Goal: Find specific page/section

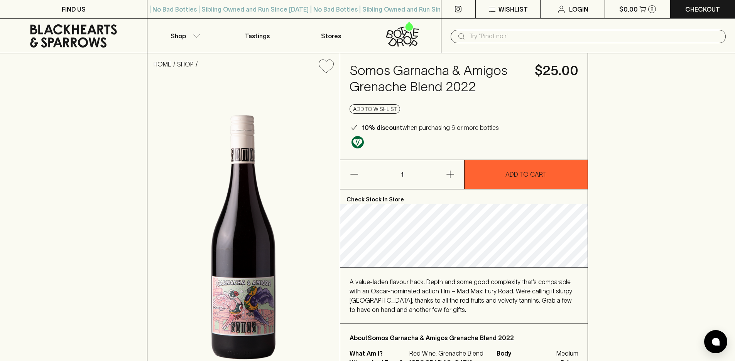
click at [478, 37] on input "text" at bounding box center [594, 36] width 251 height 12
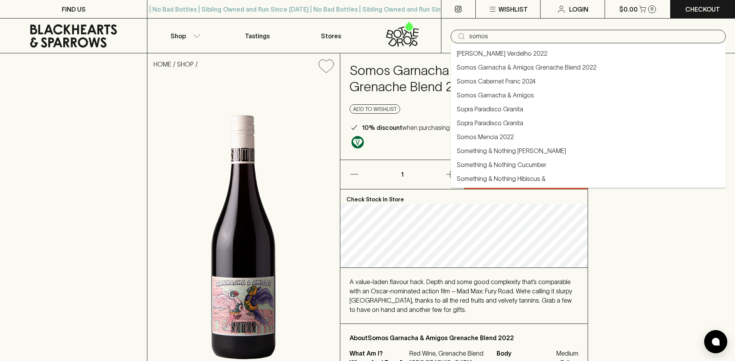
type input "somos"
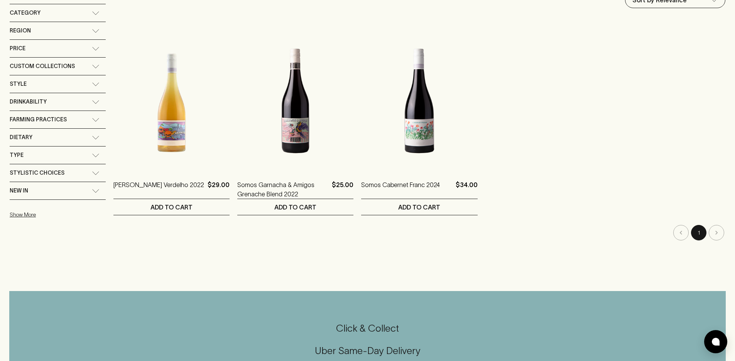
scroll to position [128, 0]
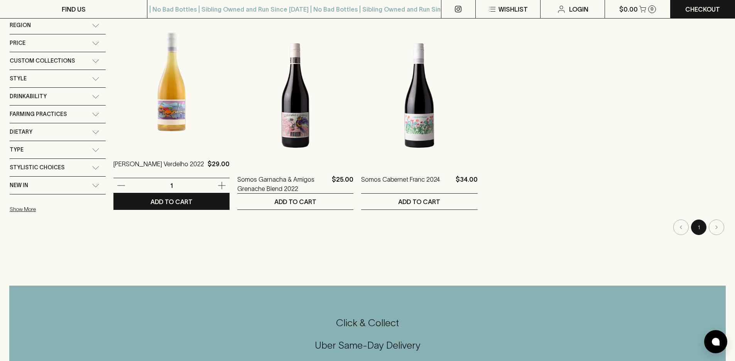
click at [171, 112] on img at bounding box center [171, 79] width 116 height 135
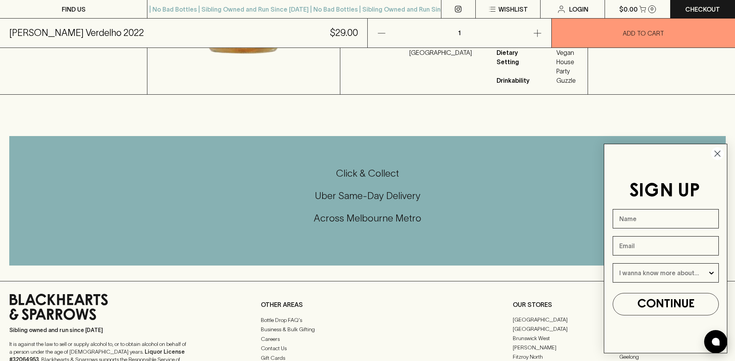
scroll to position [540, 0]
